Goal: Task Accomplishment & Management: Use online tool/utility

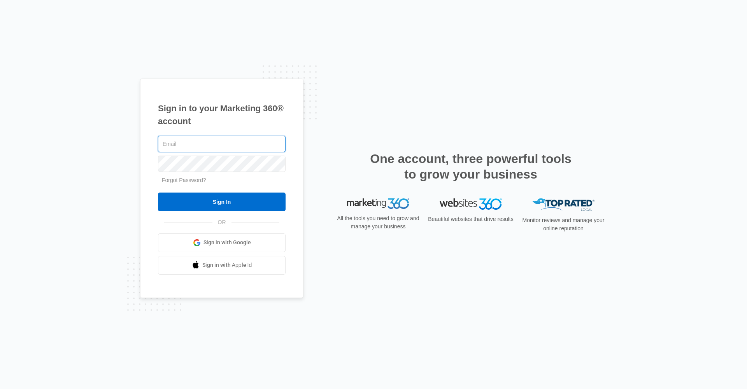
type input "[EMAIL_ADDRESS][DOMAIN_NAME]"
click at [222, 202] on input "Sign In" at bounding box center [222, 202] width 128 height 19
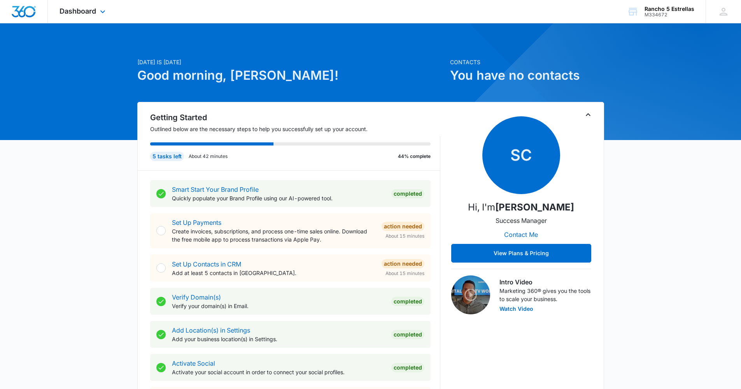
click at [65, 3] on div "Dashboard Apps Reputation Websites Forms CRM Email Social Payments POS Content …" at bounding box center [83, 11] width 71 height 23
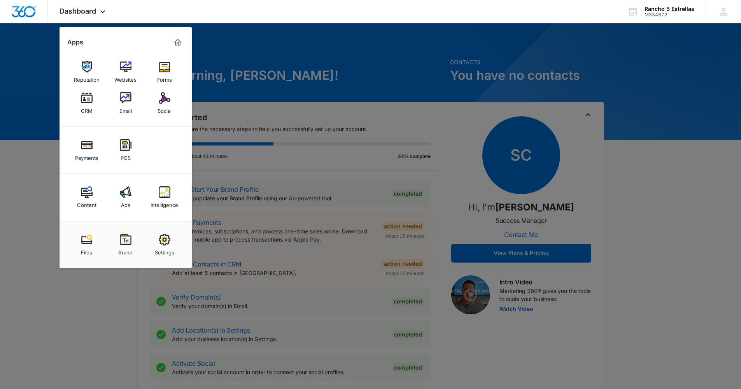
click at [169, 108] on div "Social" at bounding box center [165, 109] width 14 height 10
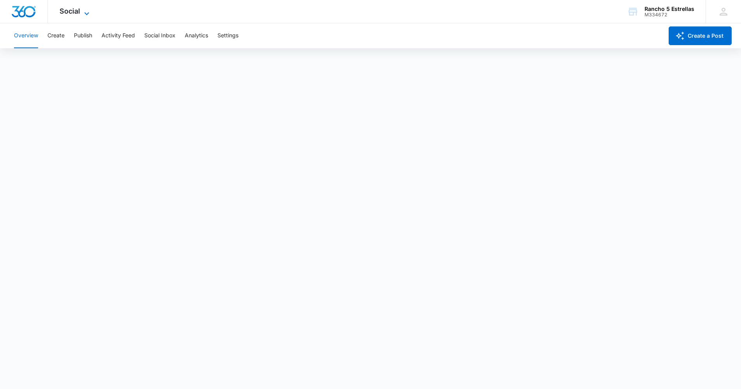
click at [60, 11] on span "Social" at bounding box center [70, 11] width 21 height 8
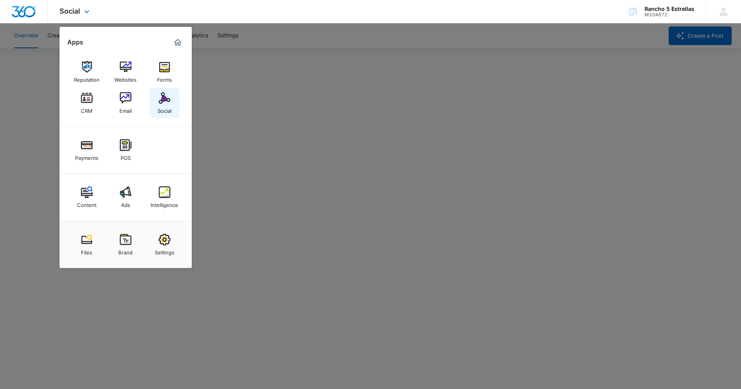
click at [161, 99] on img at bounding box center [165, 98] width 12 height 12
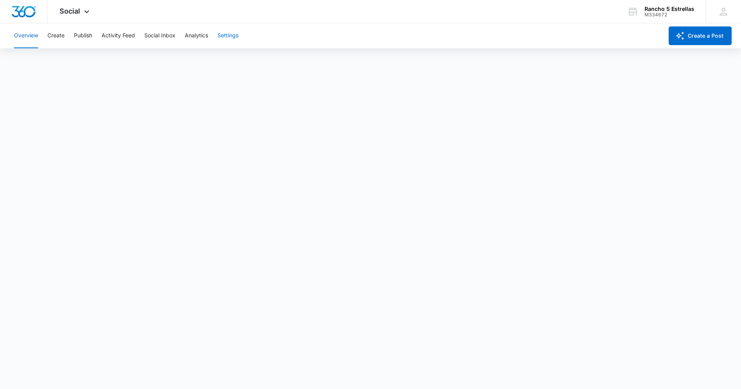
click at [229, 39] on button "Settings" at bounding box center [227, 35] width 21 height 25
